Goal: Find specific page/section: Find specific page/section

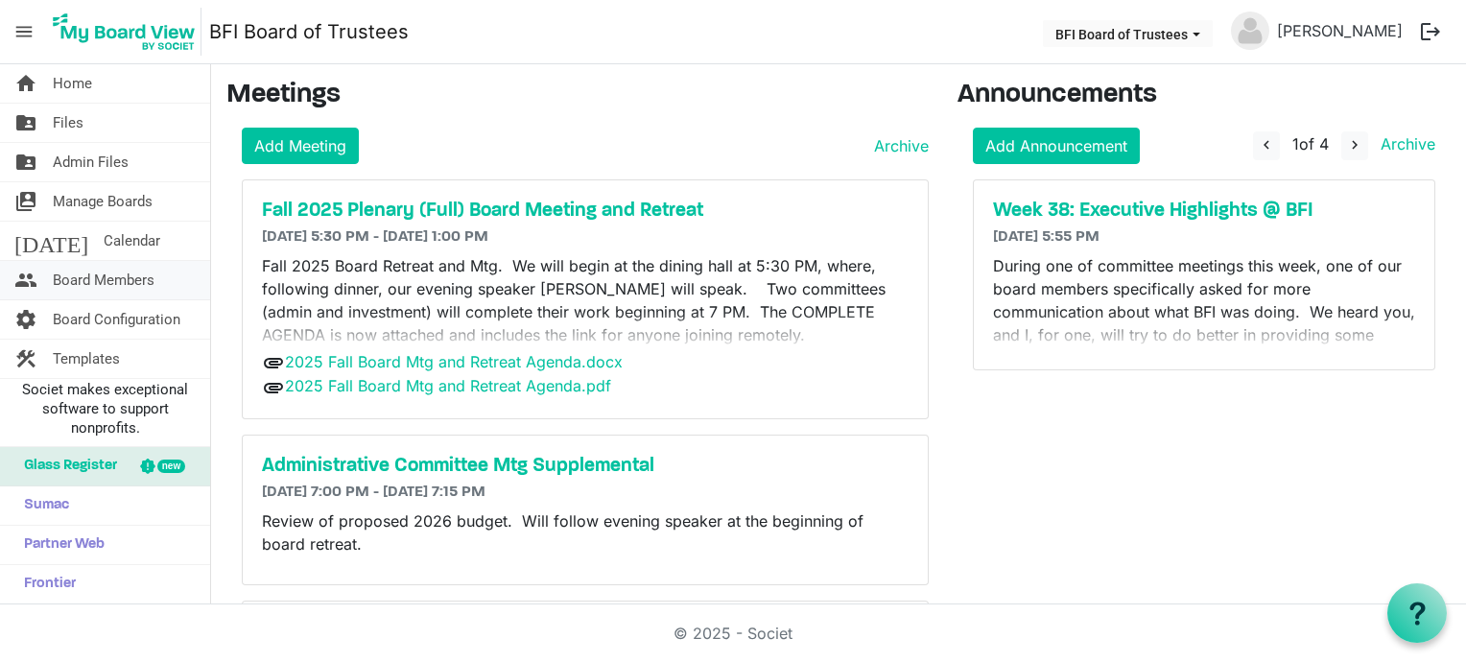
click at [104, 281] on span "Board Members" at bounding box center [104, 280] width 102 height 38
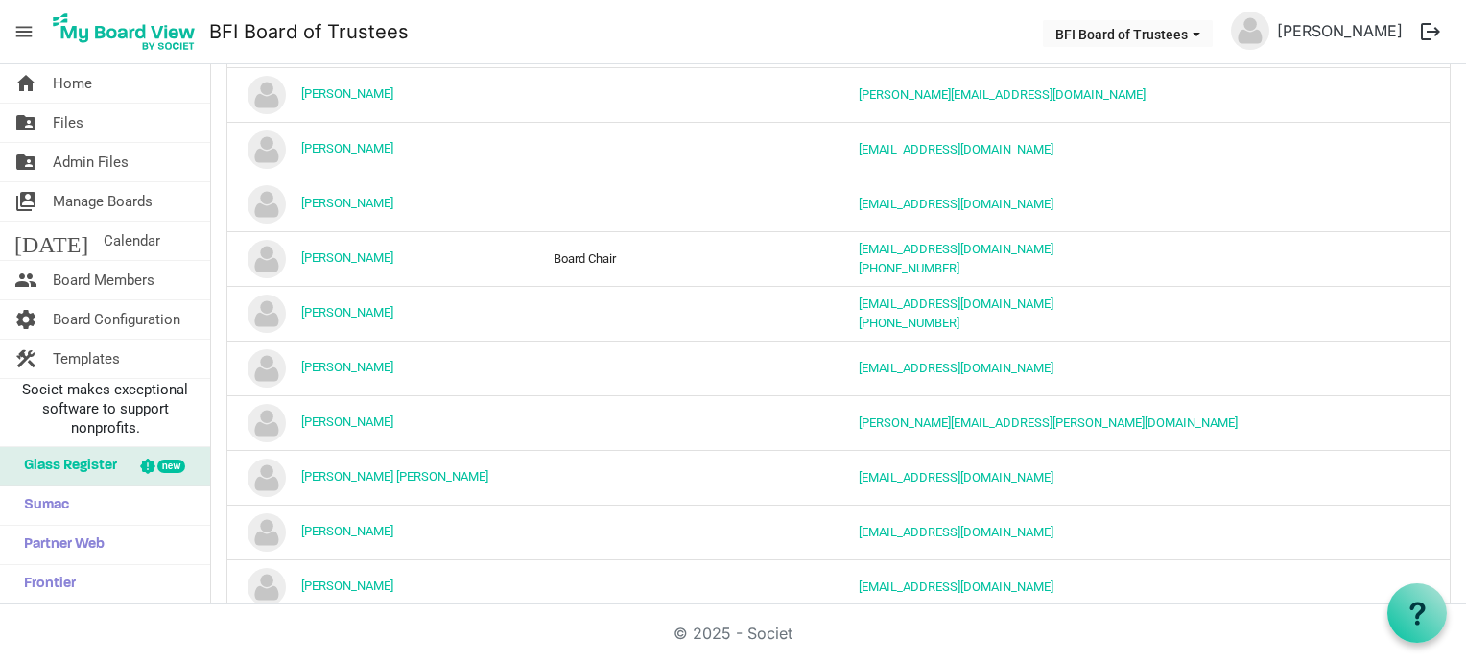
scroll to position [719, 0]
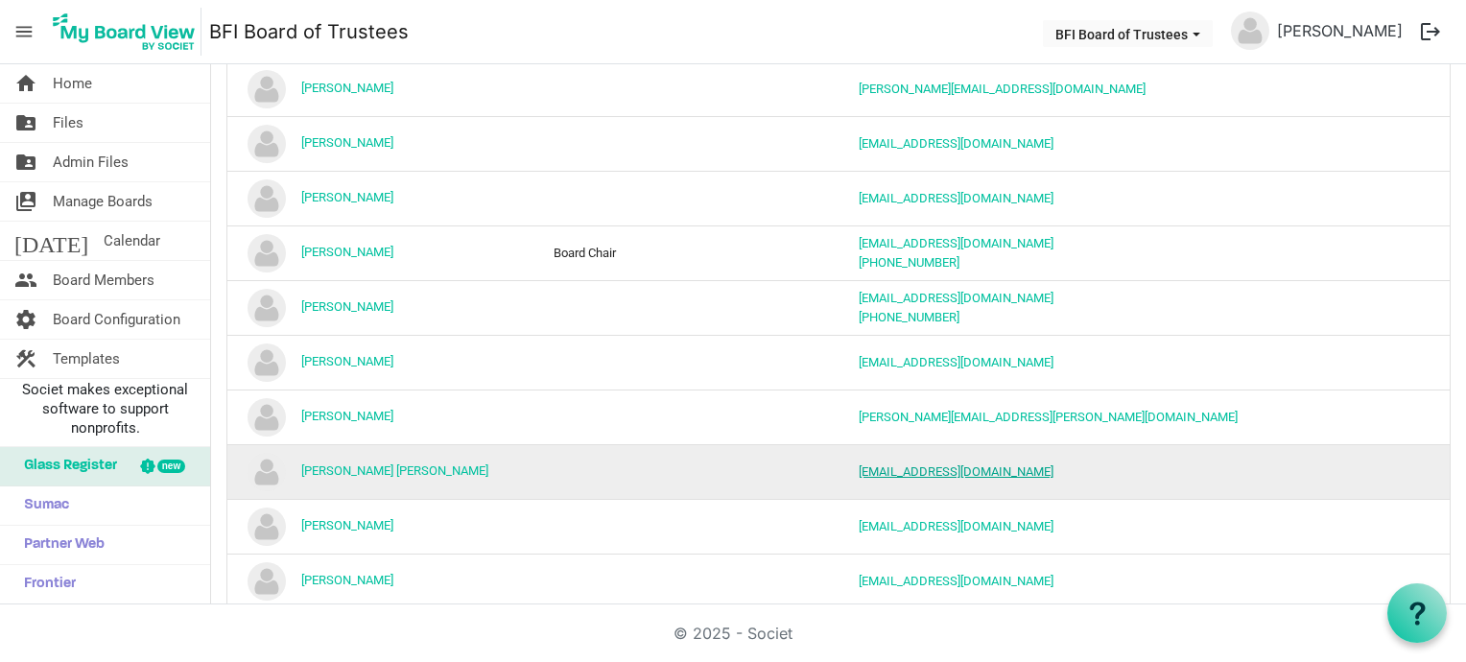
click at [892, 466] on link "mrsbrownwalker01@gmail.com" at bounding box center [956, 471] width 195 height 14
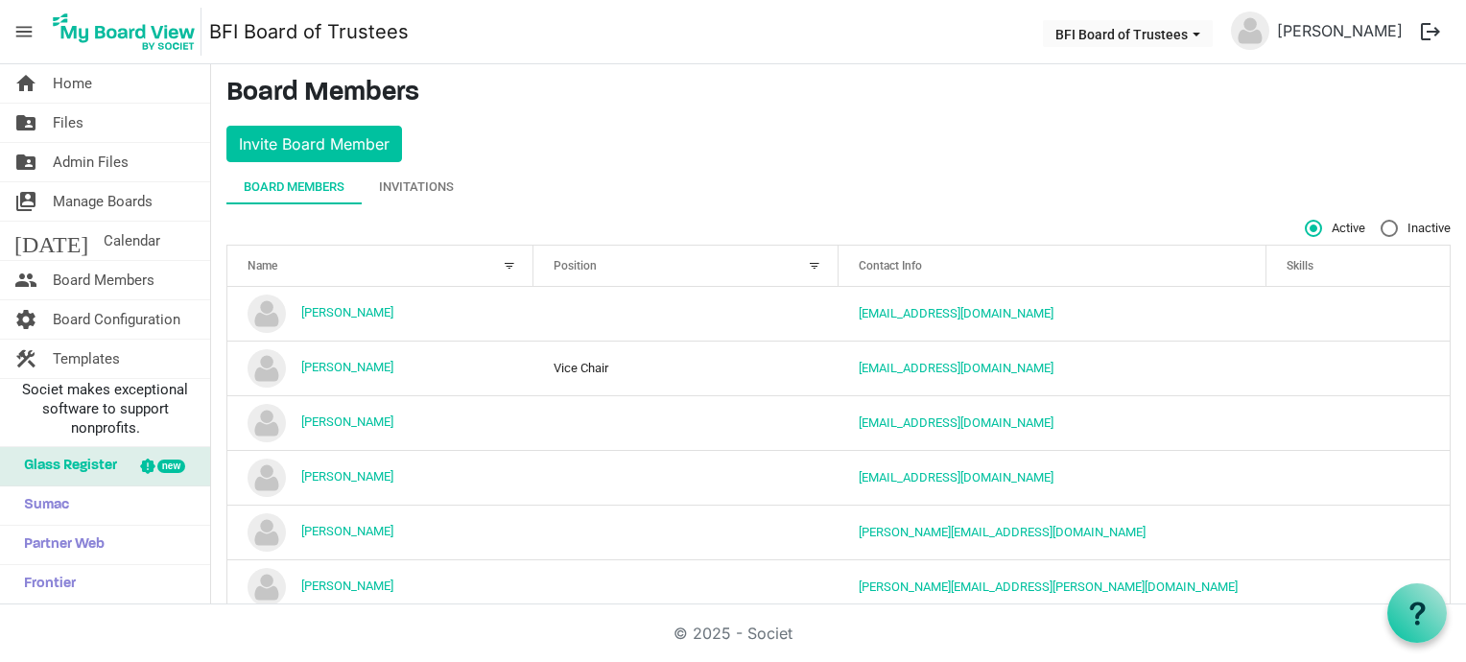
scroll to position [0, 0]
click at [438, 179] on div "Invitations" at bounding box center [416, 188] width 75 height 19
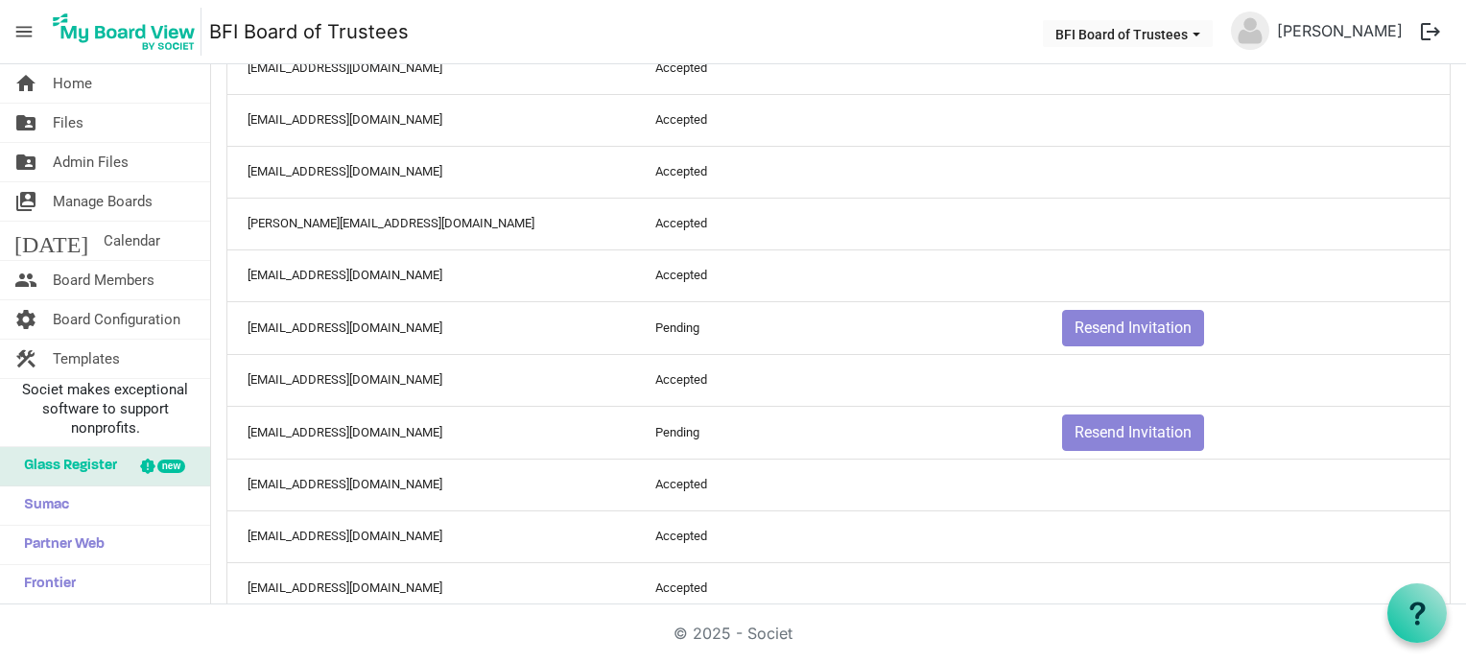
scroll to position [587, 0]
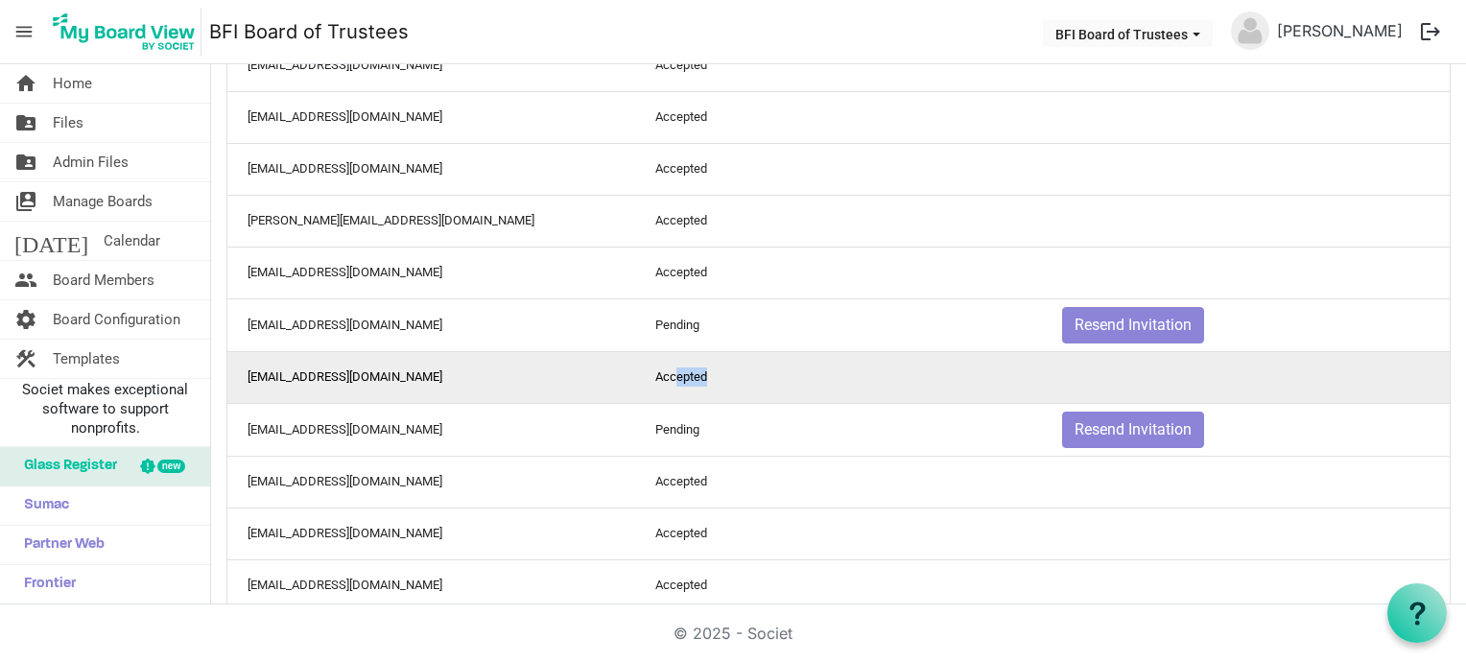
drag, startPoint x: 672, startPoint y: 386, endPoint x: 828, endPoint y: 384, distance: 156.4
click at [828, 384] on td "Accepted" at bounding box center [839, 377] width 408 height 52
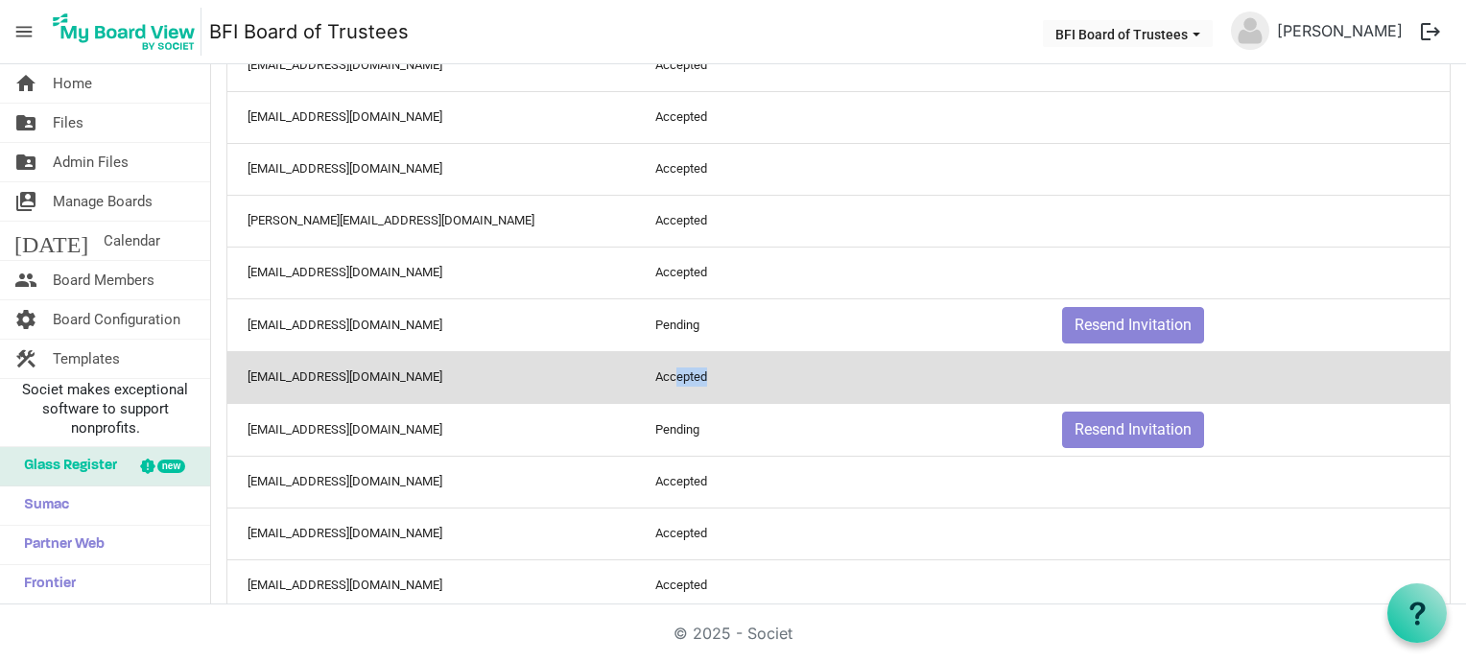
click at [828, 384] on td "Accepted" at bounding box center [839, 377] width 408 height 52
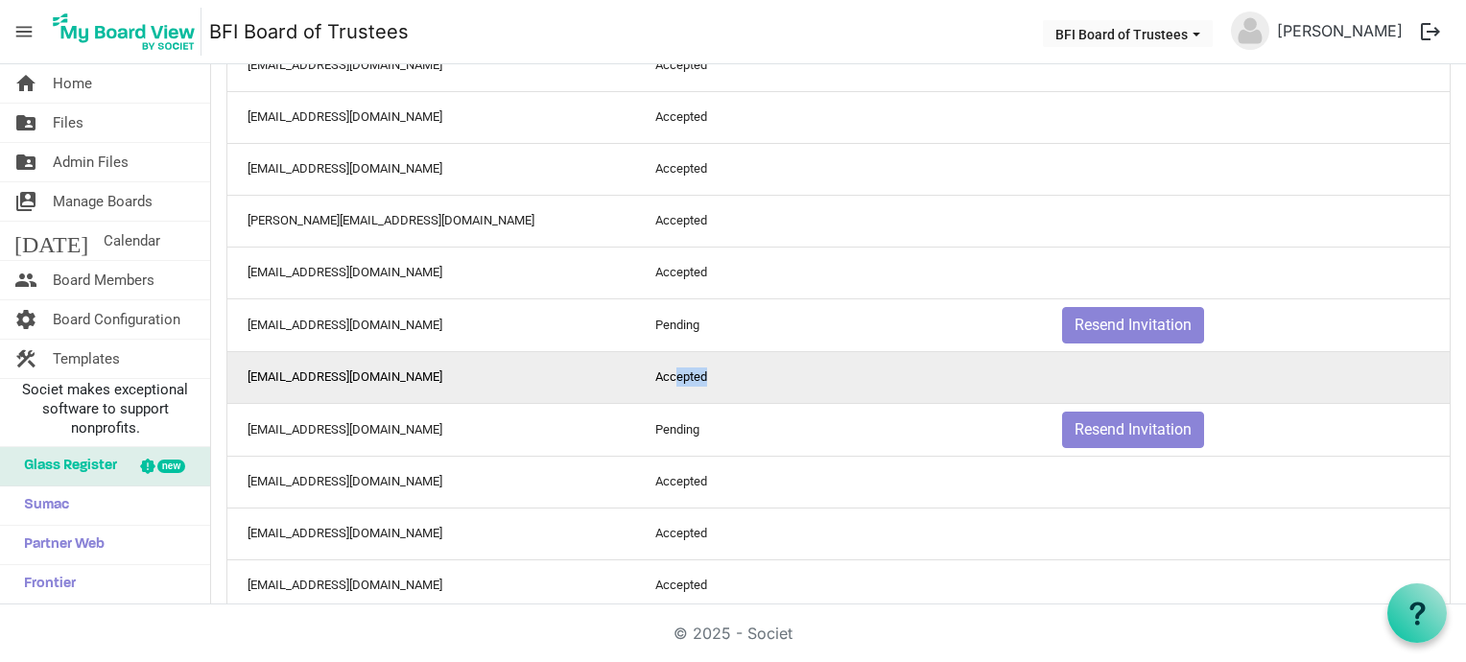
click at [812, 375] on td "Accepted" at bounding box center [839, 377] width 408 height 52
